Goal: Find specific page/section: Find specific page/section

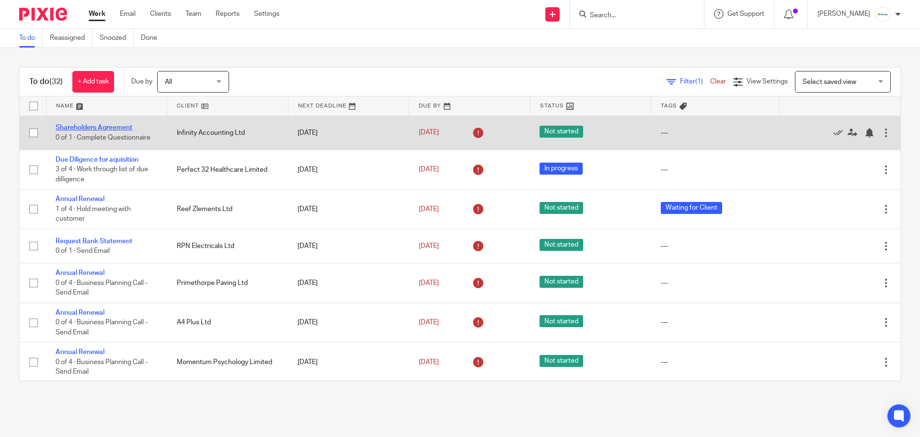
click at [97, 127] on link "Shareholders Agreement" at bounding box center [94, 127] width 77 height 7
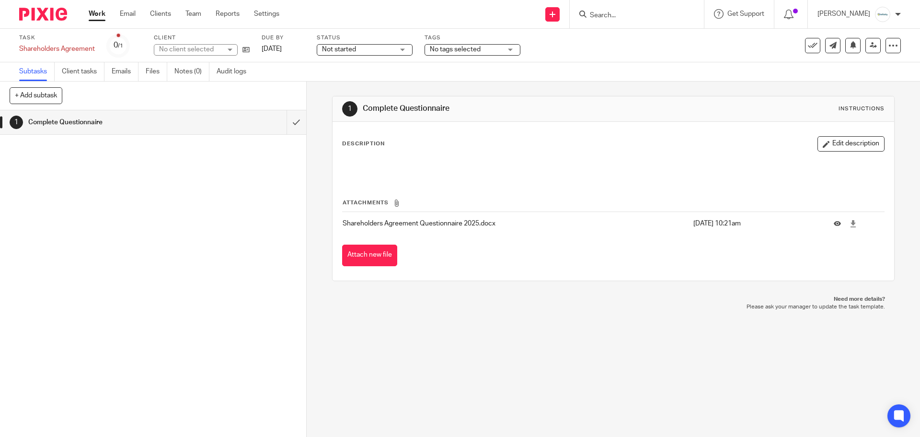
click at [95, 16] on link "Work" at bounding box center [97, 14] width 17 height 10
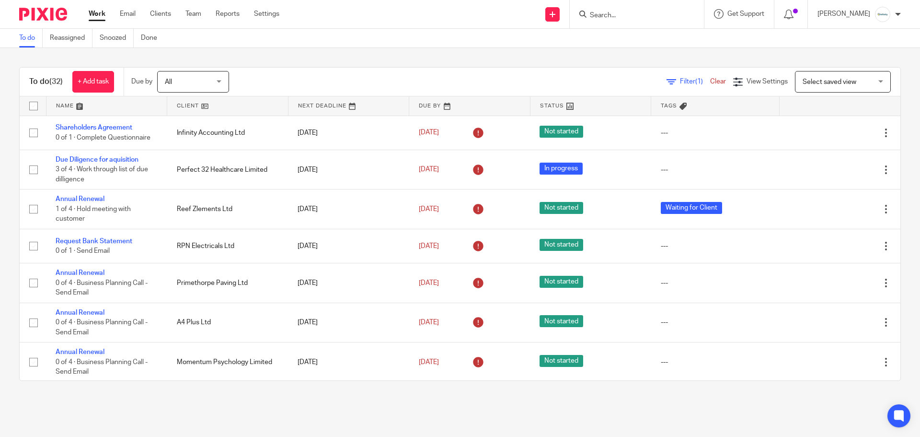
click at [654, 20] on input "Search" at bounding box center [632, 16] width 86 height 9
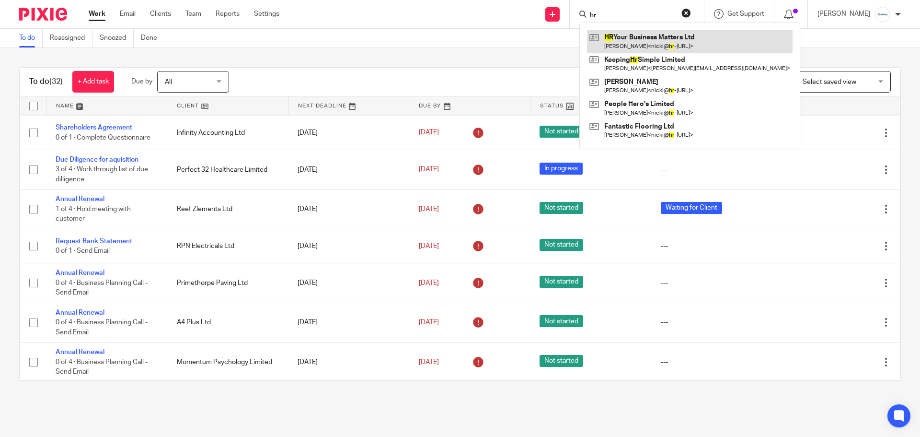
type input "hr"
click at [662, 32] on link at bounding box center [690, 41] width 206 height 22
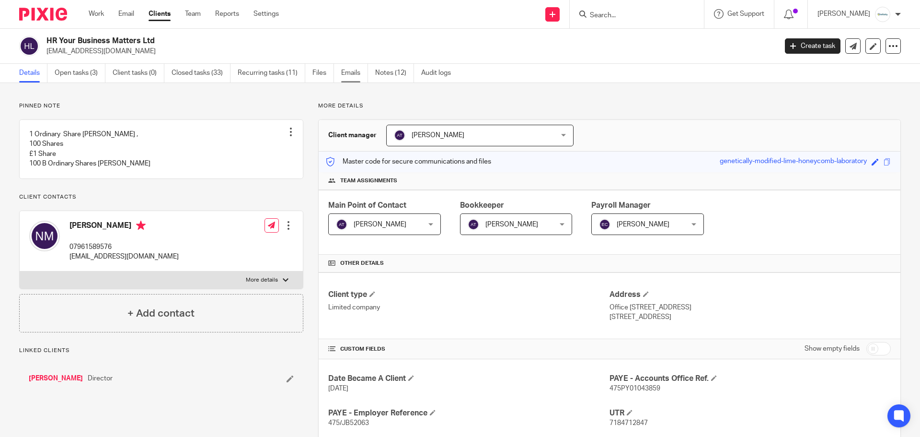
click at [351, 75] on link "Emails" at bounding box center [354, 73] width 27 height 19
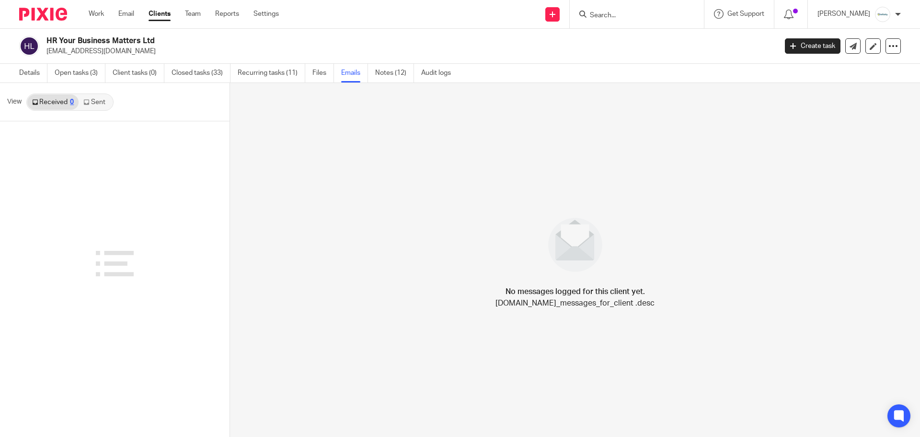
click at [93, 98] on link "Sent" at bounding box center [96, 101] width 34 height 15
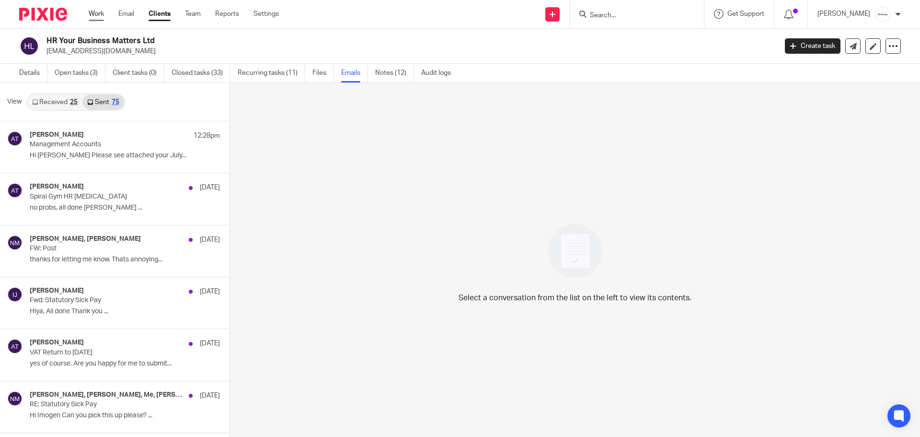
click at [95, 16] on link "Work" at bounding box center [96, 14] width 15 height 10
